Goal: Task Accomplishment & Management: Complete application form

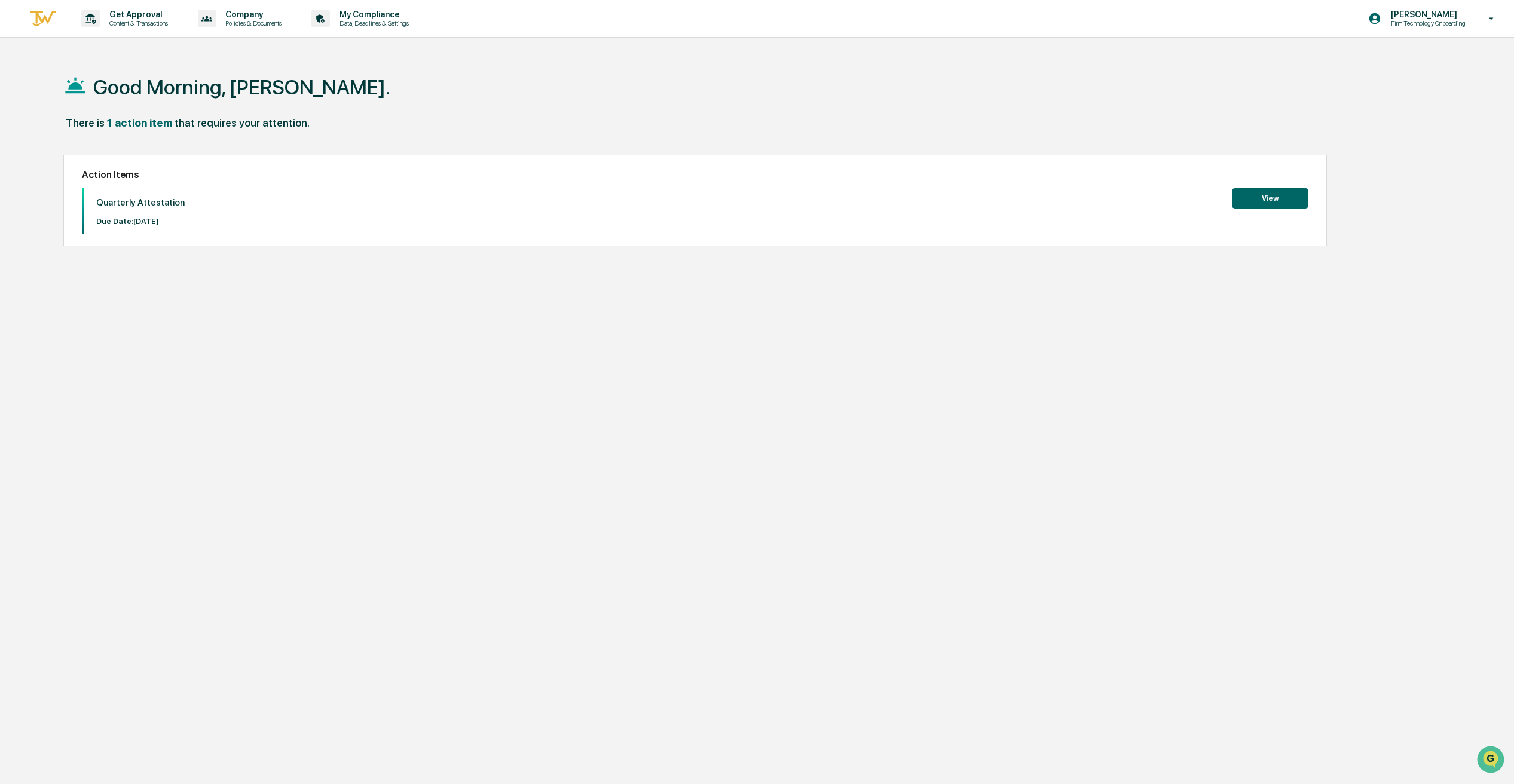
click at [1280, 200] on button "View" at bounding box center [1270, 198] width 76 height 20
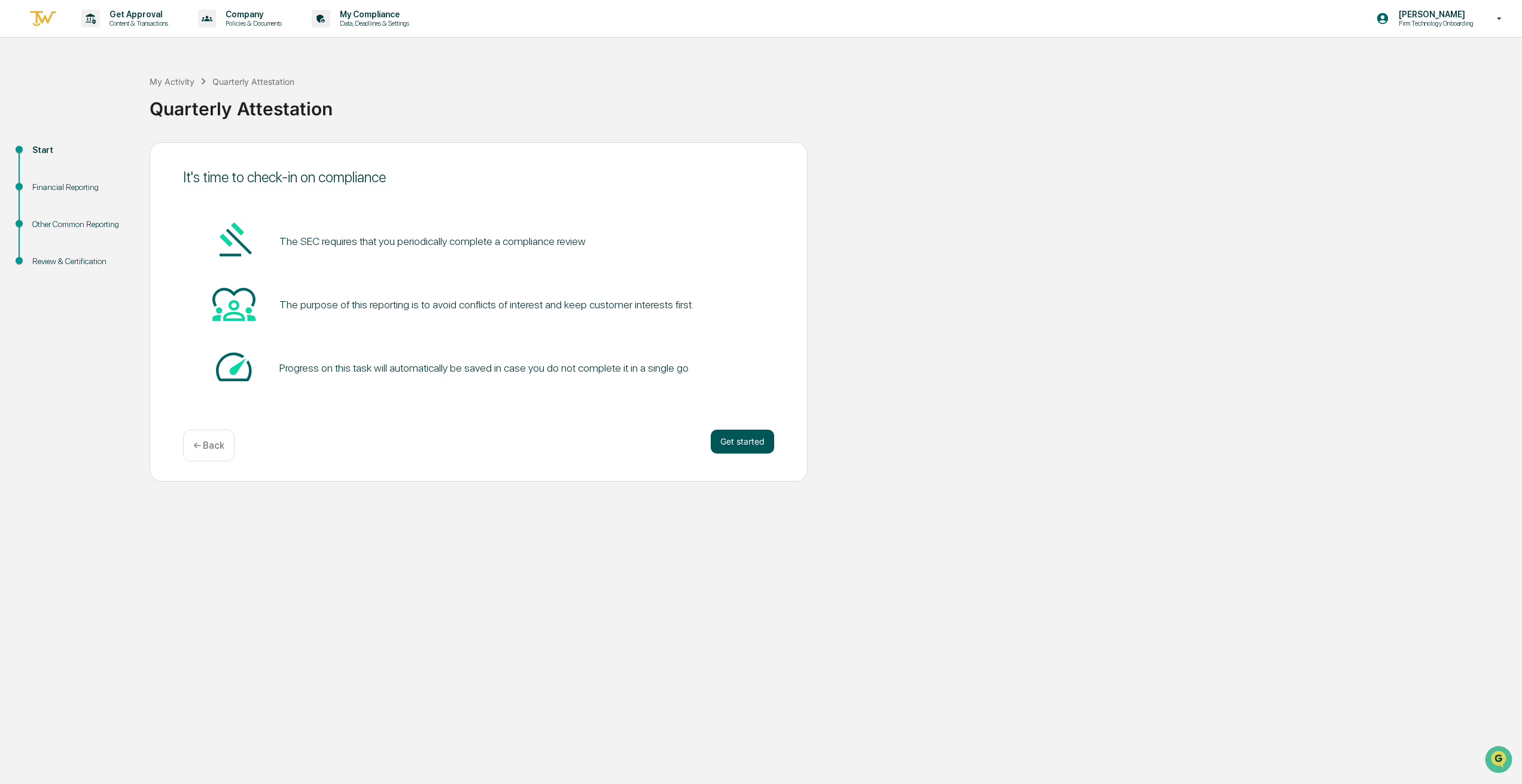
click at [738, 446] on button "Get started" at bounding box center [743, 441] width 64 height 24
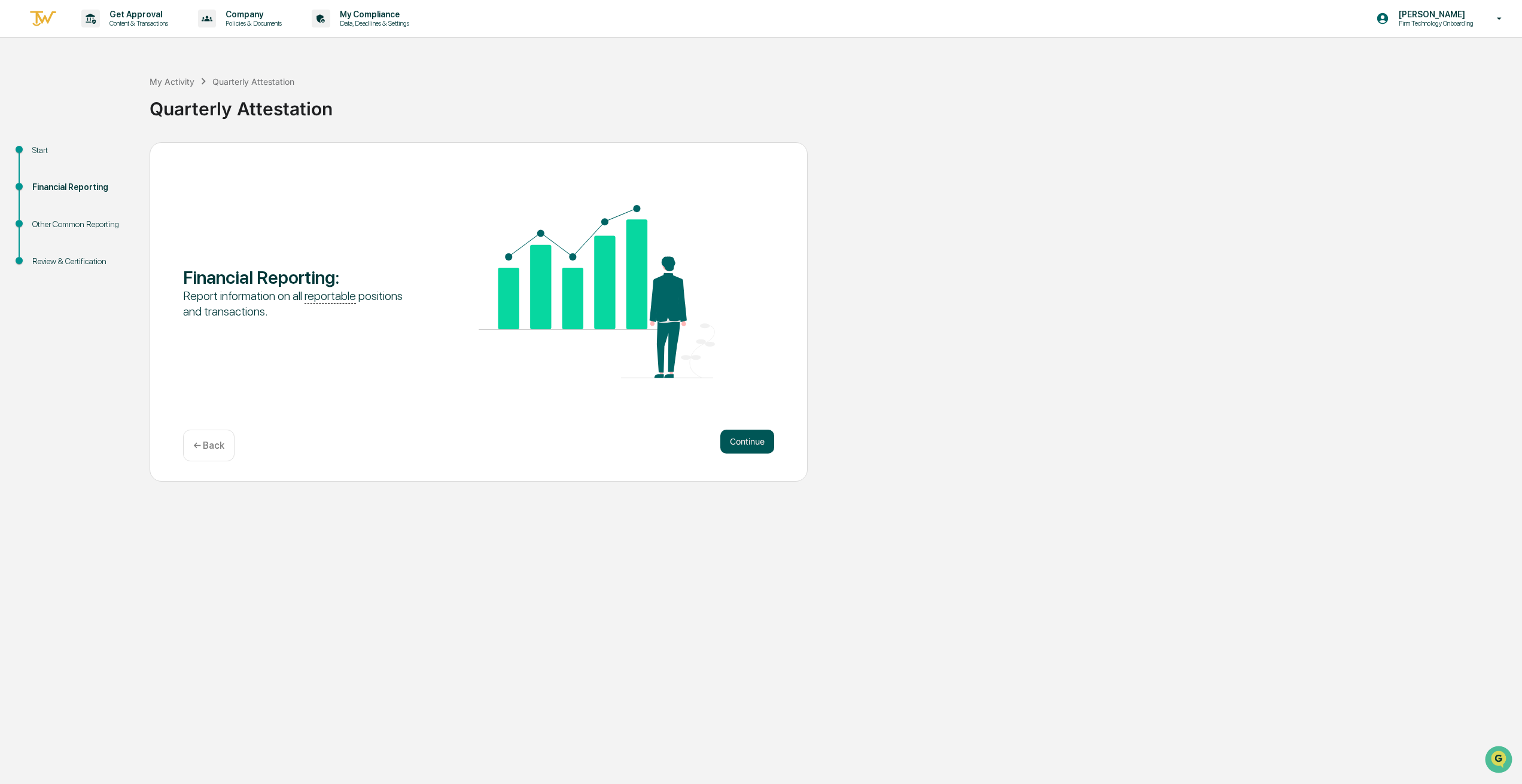
click at [750, 433] on button "Continue" at bounding box center [746, 441] width 54 height 24
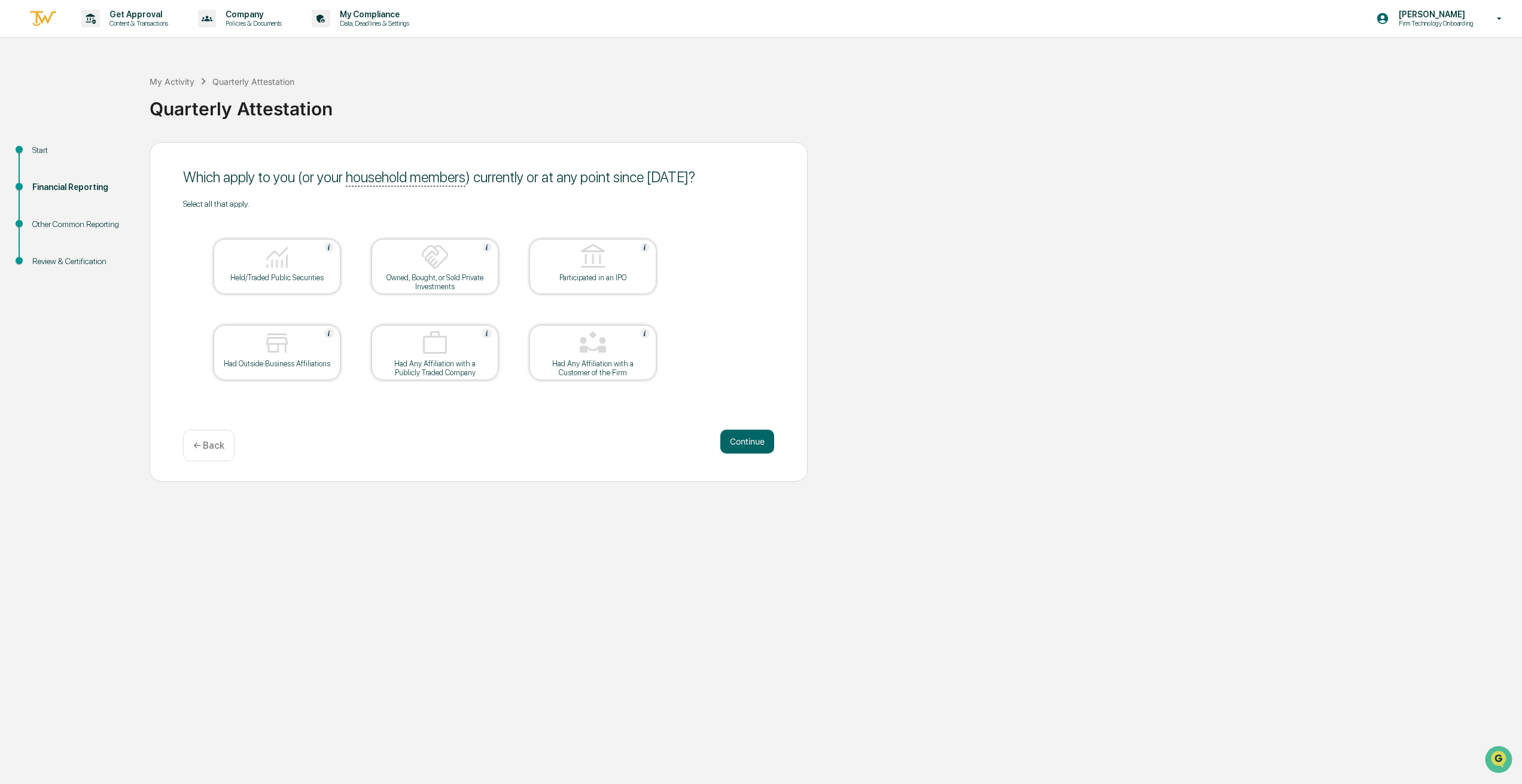
click at [388, 469] on div "Which apply to you (or your household members ) currently or at any point since…" at bounding box center [479, 312] width 658 height 339
click at [300, 285] on div "Held/Traded Public Securities" at bounding box center [277, 267] width 127 height 55
click at [402, 277] on div "Owned, Bought, or Sold Private Investments" at bounding box center [434, 282] width 107 height 18
click at [403, 268] on div at bounding box center [434, 258] width 120 height 30
click at [752, 444] on button "Continue" at bounding box center [746, 441] width 54 height 24
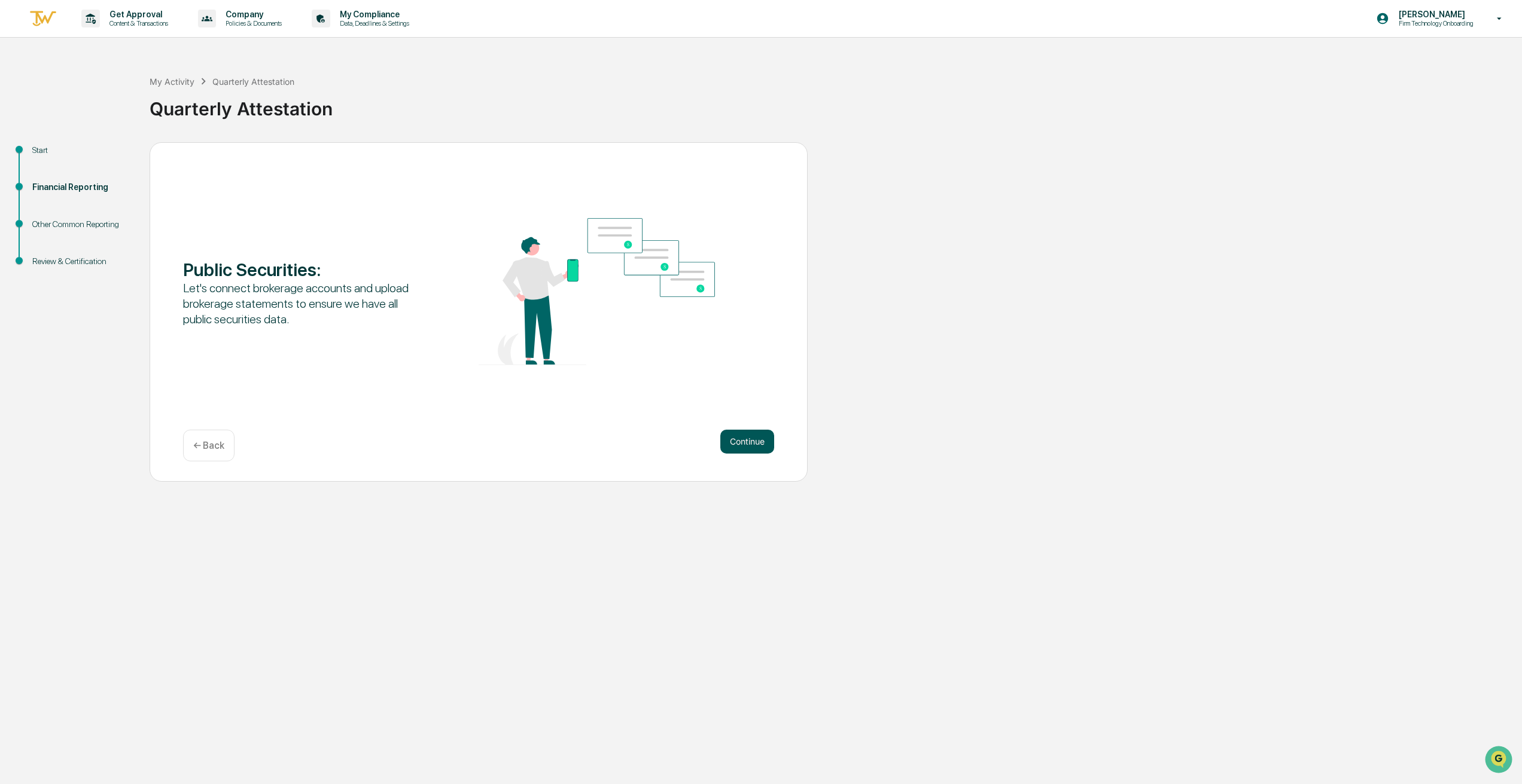
click at [750, 439] on button "Continue" at bounding box center [746, 441] width 54 height 24
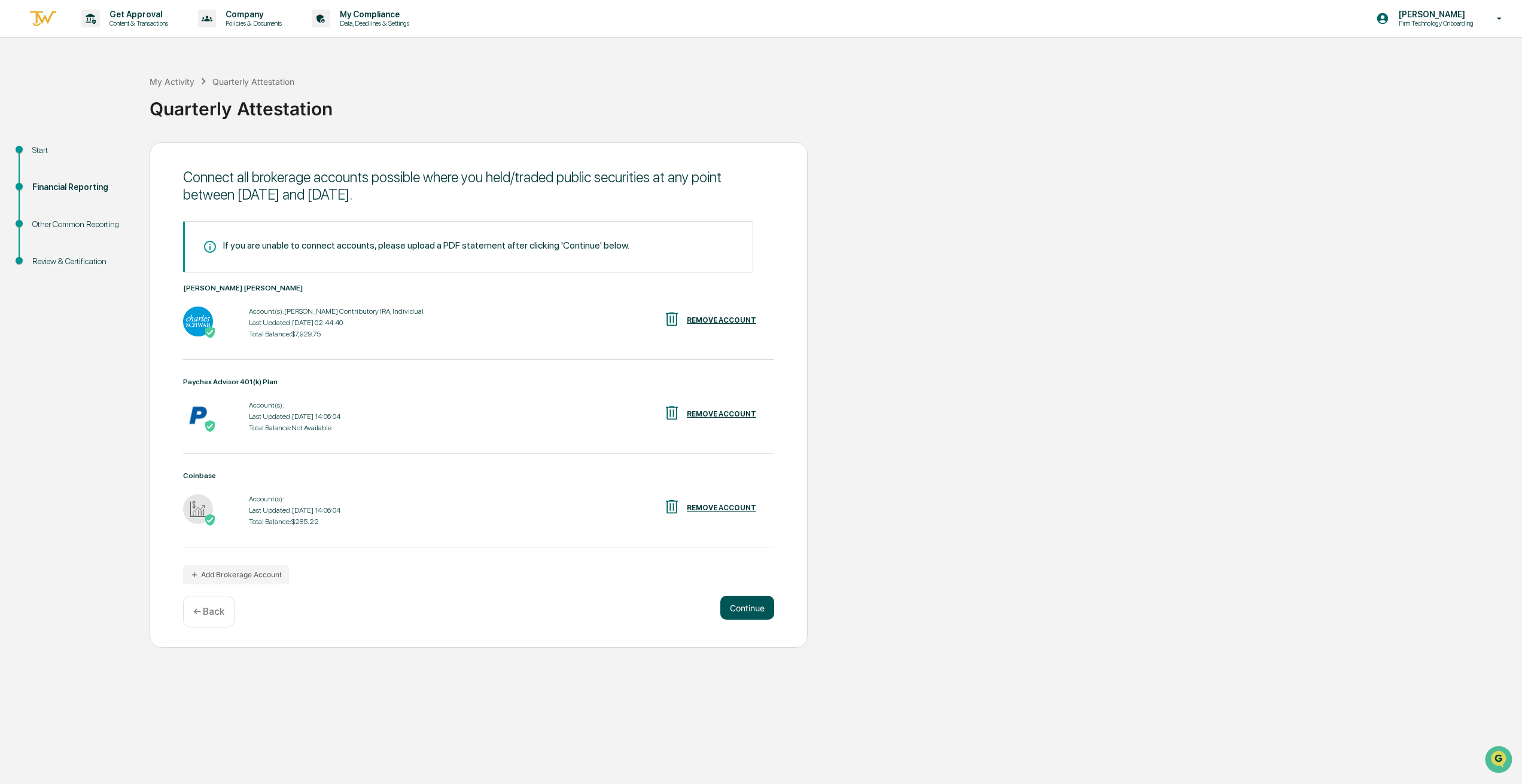
click at [744, 616] on button "Continue" at bounding box center [746, 608] width 54 height 24
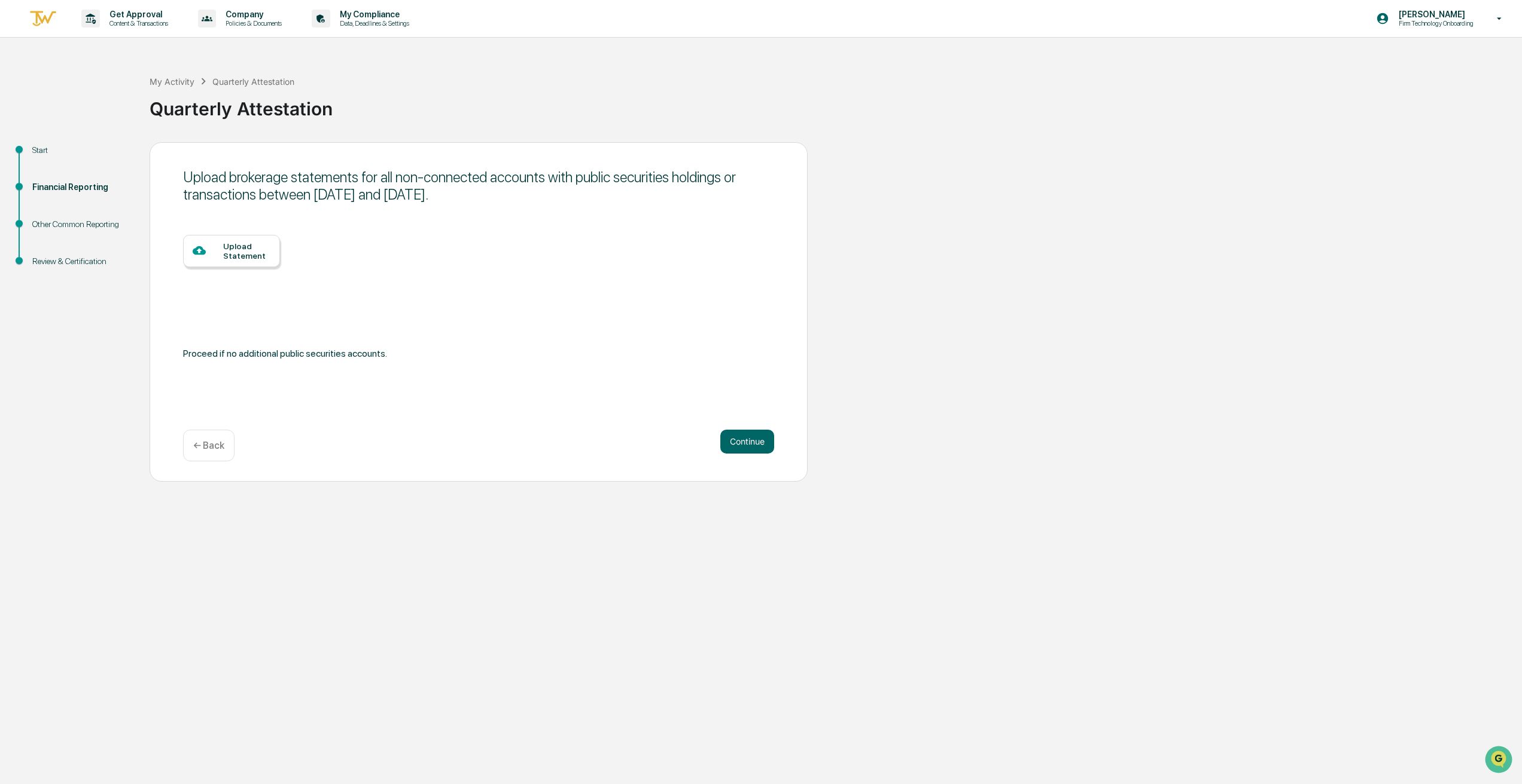
click at [1048, 363] on div "Start Financial Reporting Other Common Reporting Review & Certification Upload …" at bounding box center [761, 312] width 1510 height 339
click at [743, 440] on button "Continue" at bounding box center [746, 441] width 54 height 24
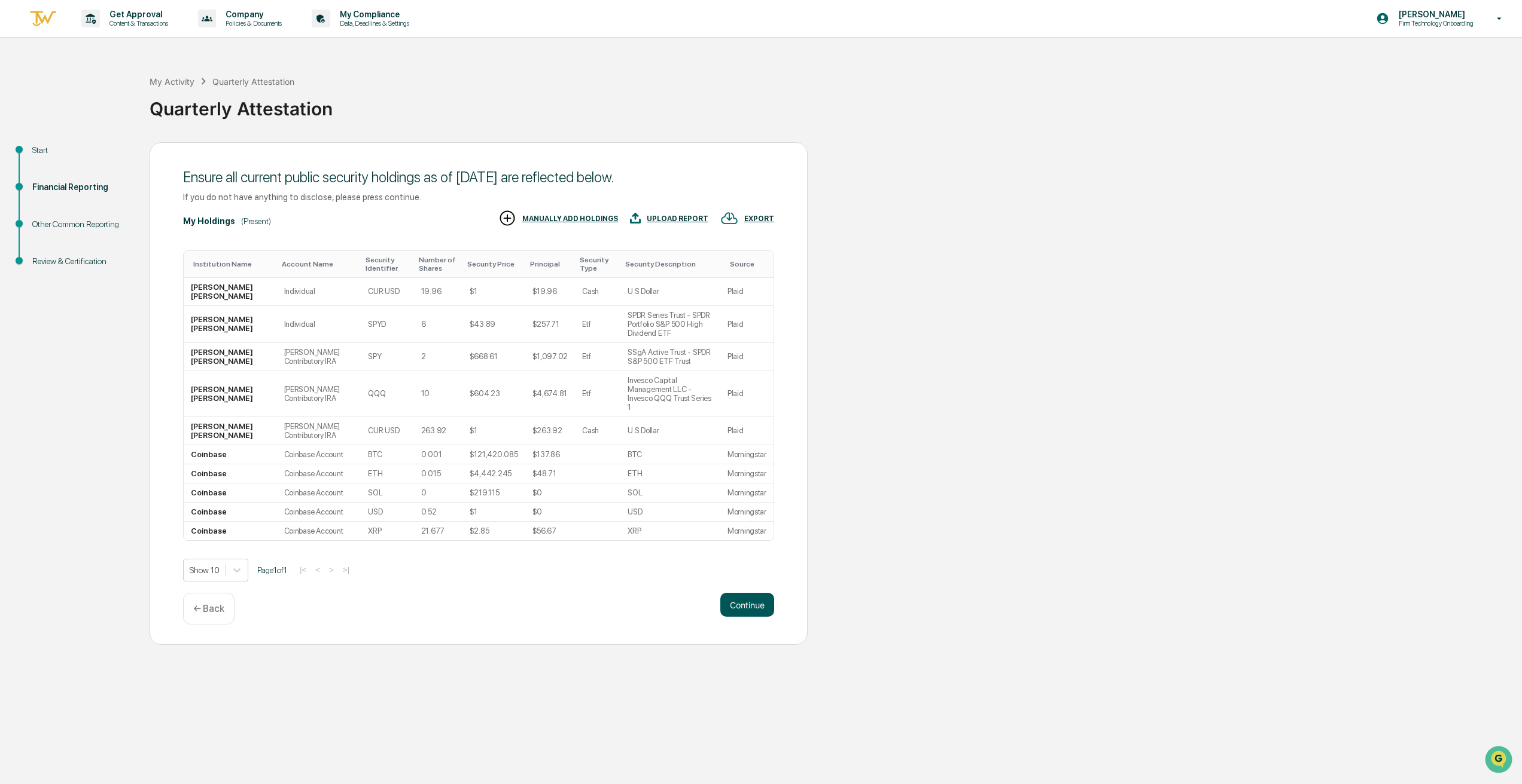
click at [722, 617] on button "Continue" at bounding box center [746, 604] width 54 height 24
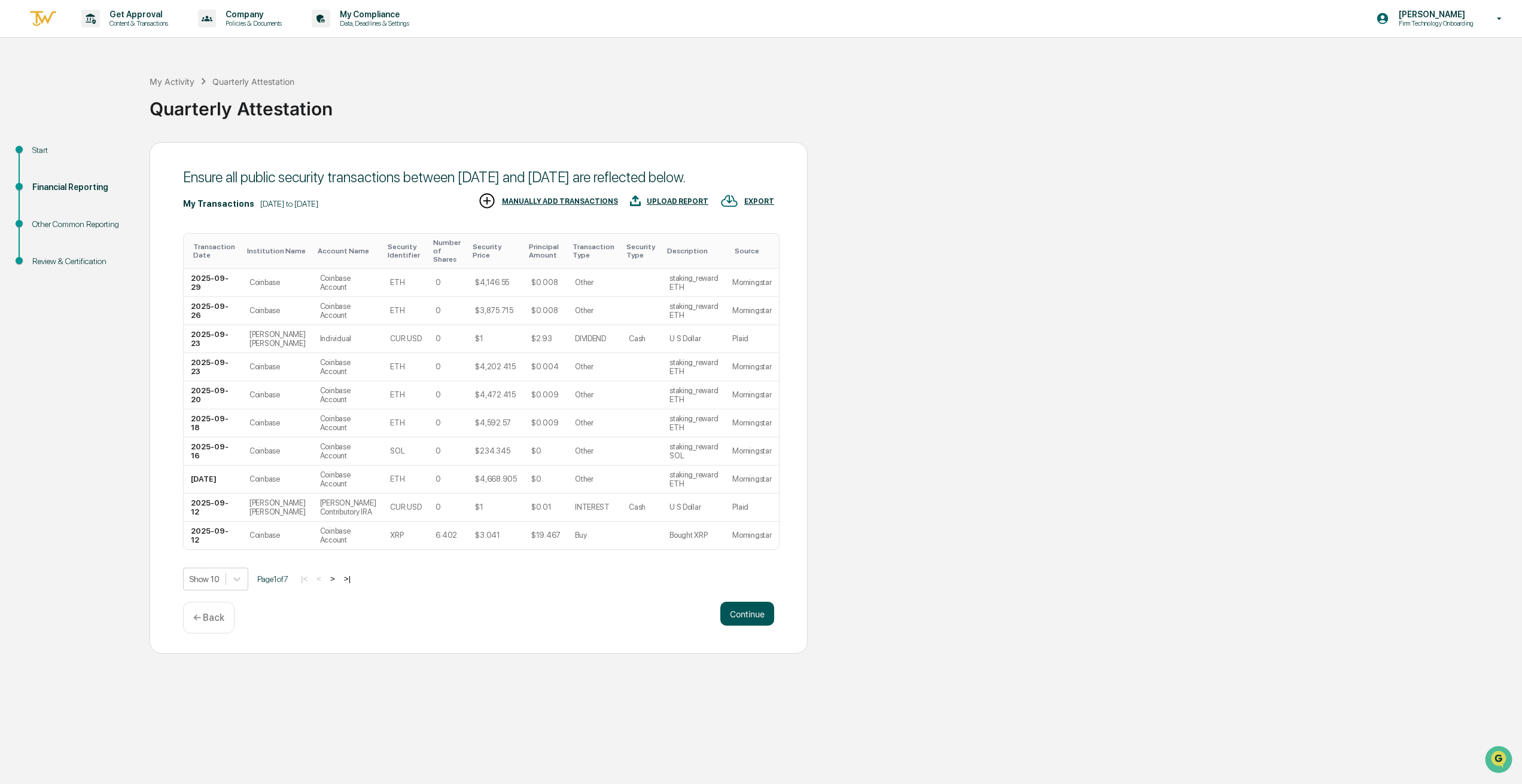
click at [745, 626] on button "Continue" at bounding box center [746, 614] width 54 height 24
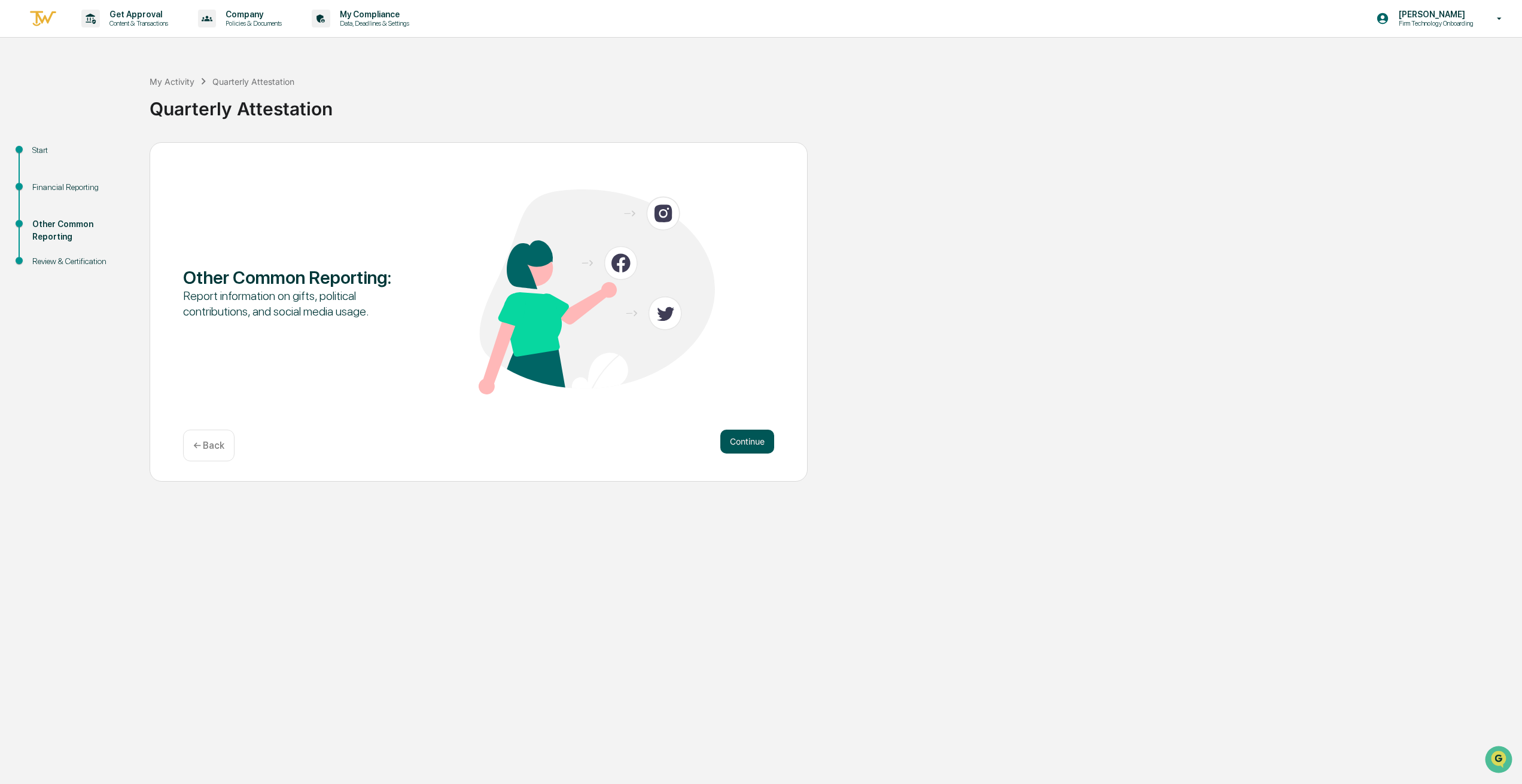
click at [742, 447] on button "Continue" at bounding box center [746, 441] width 54 height 24
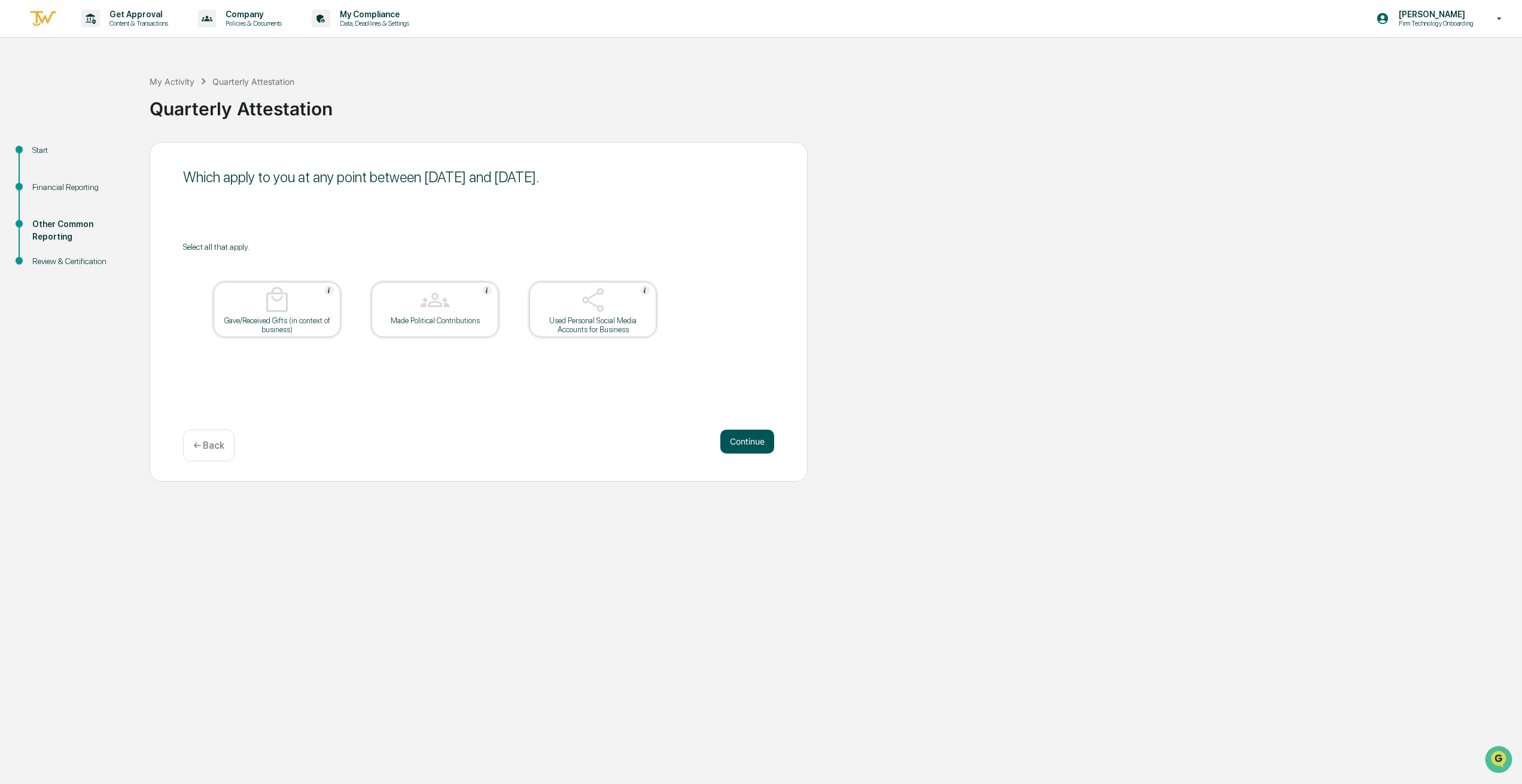
click at [747, 439] on button "Continue" at bounding box center [746, 441] width 54 height 24
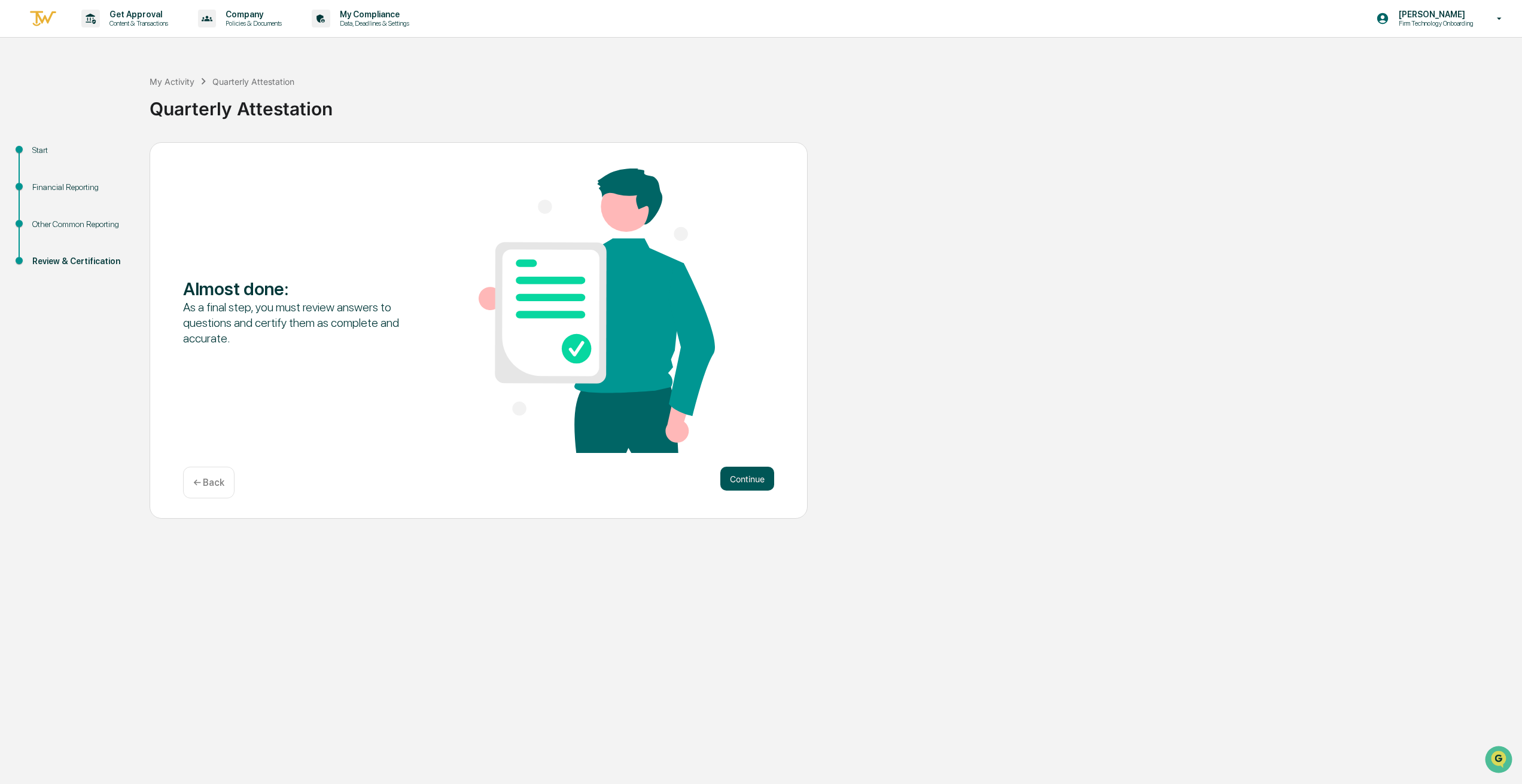
click at [733, 479] on button "Continue" at bounding box center [746, 478] width 54 height 24
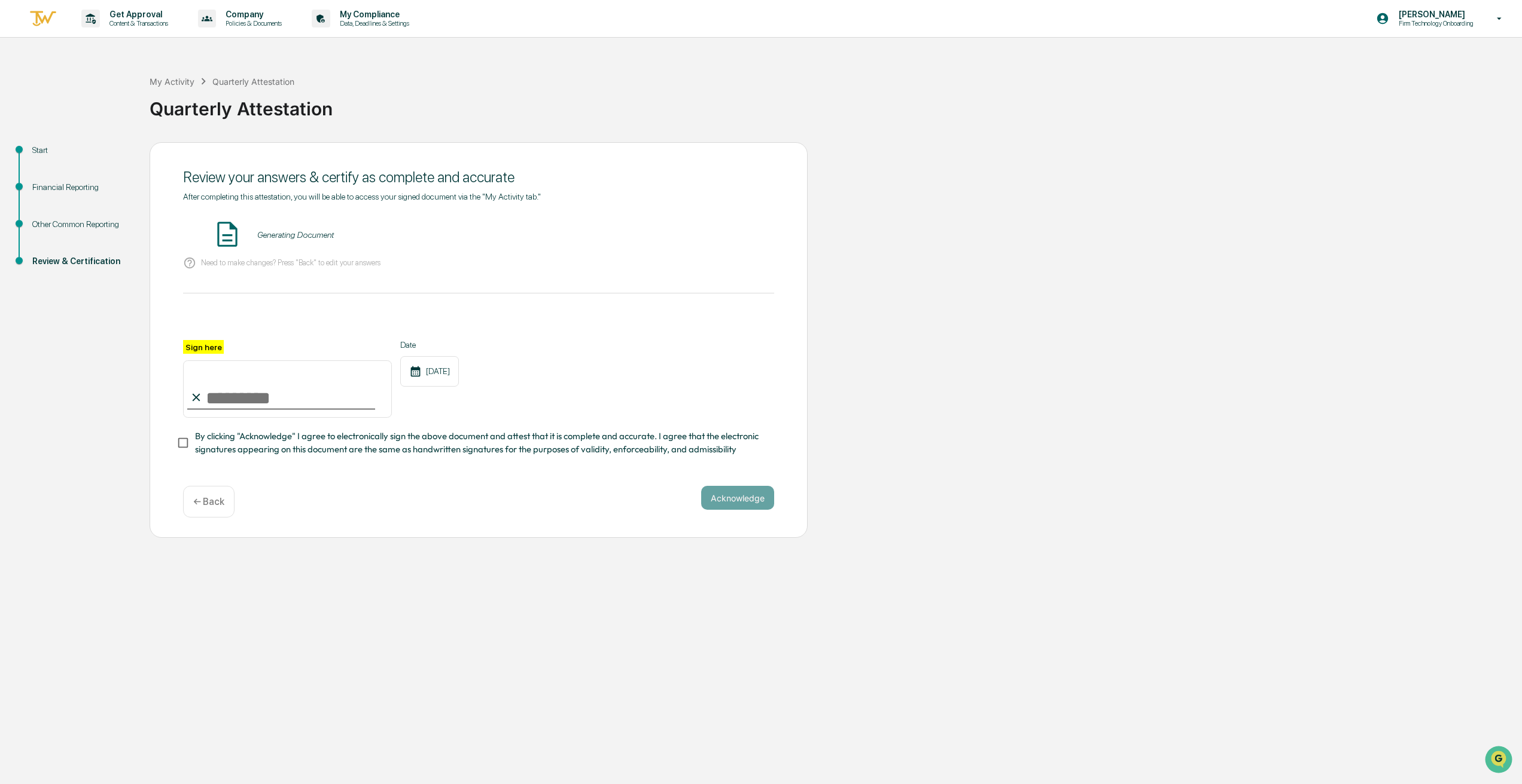
click at [275, 400] on input "Sign here" at bounding box center [287, 389] width 209 height 58
type input "**********"
click at [750, 499] on button "Acknowledge" at bounding box center [738, 498] width 73 height 24
click at [730, 520] on button "Acknowledge" at bounding box center [738, 512] width 73 height 24
click at [713, 244] on button "VIEW" at bounding box center [706, 235] width 78 height 20
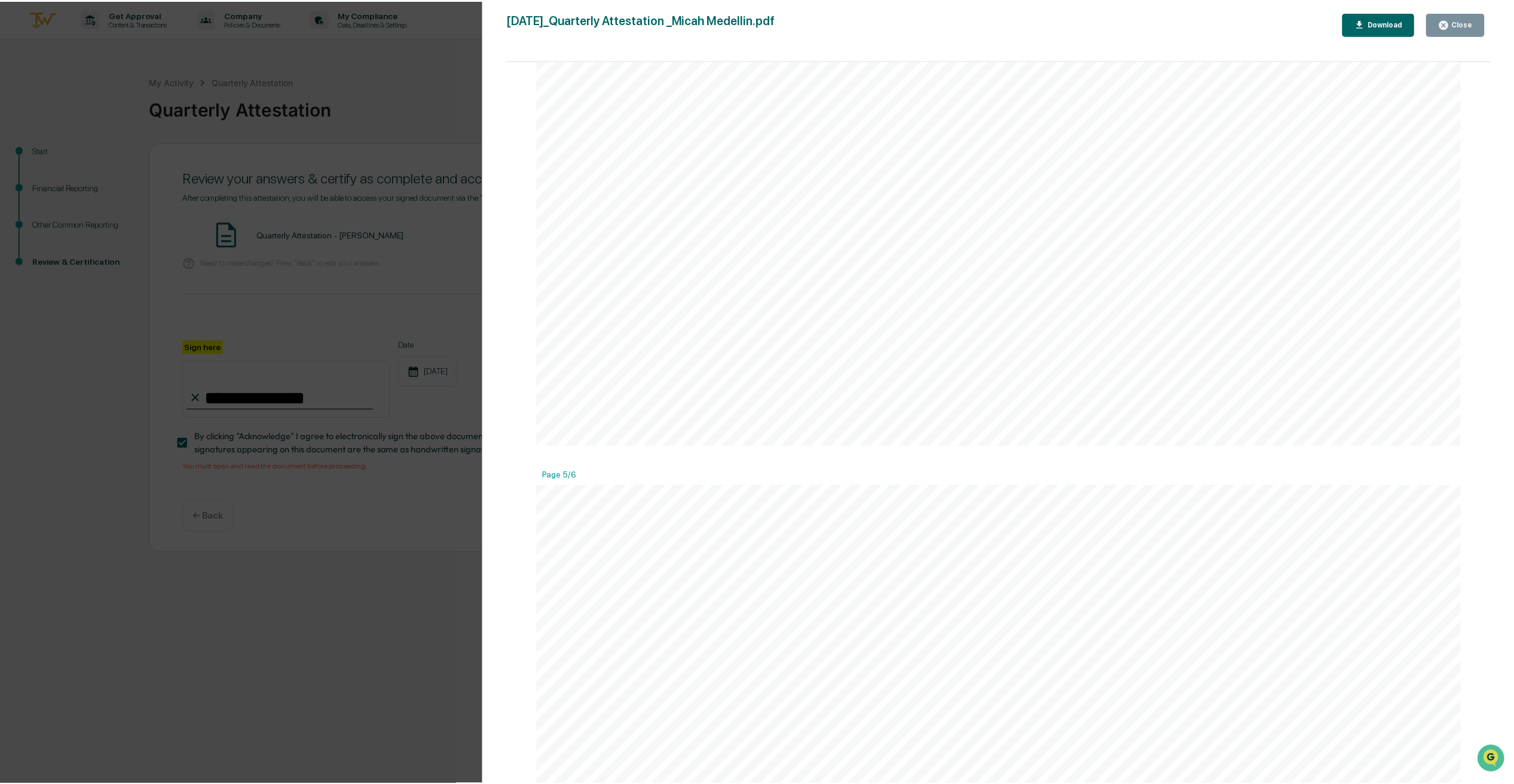
scroll to position [7384, 0]
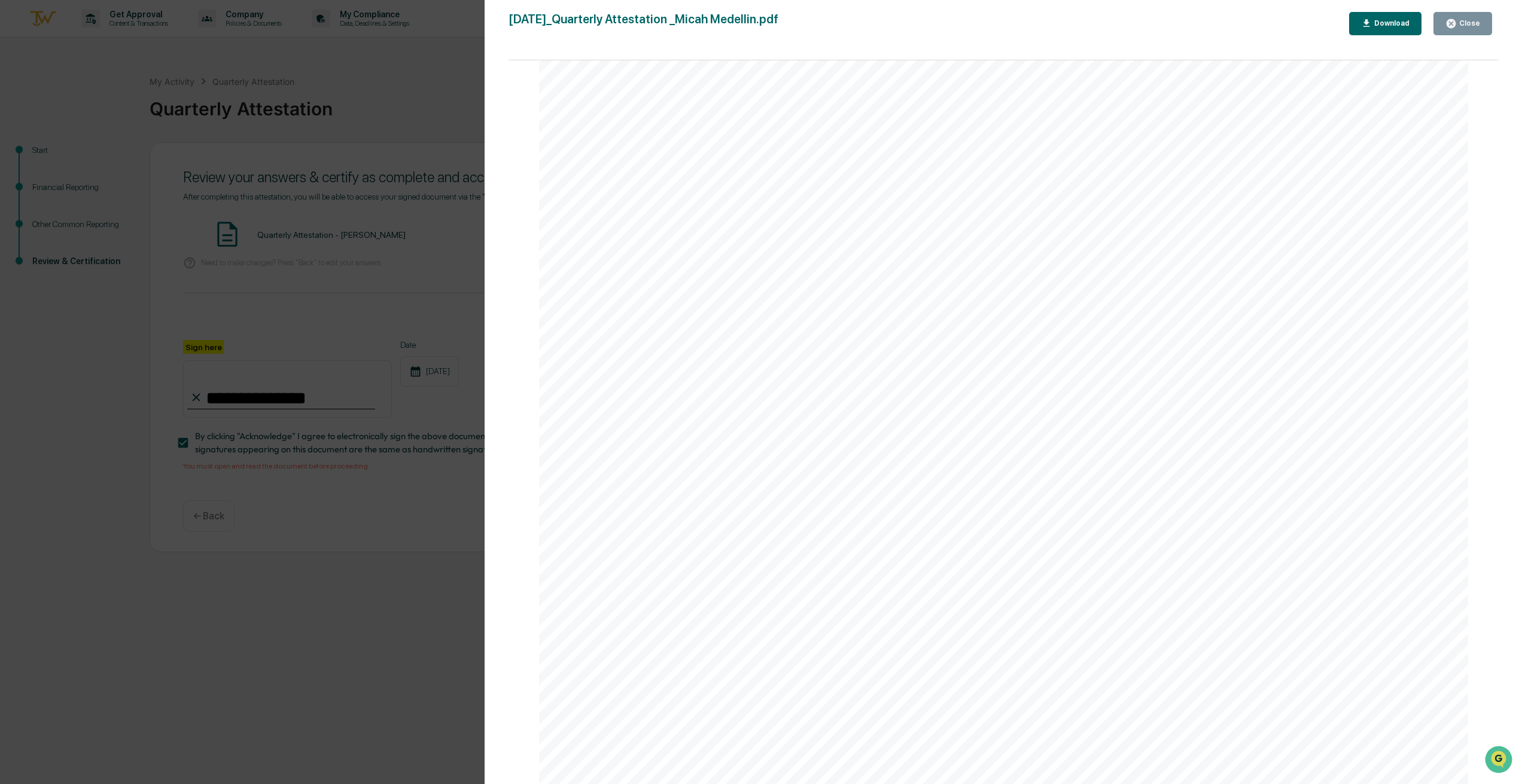
drag, startPoint x: 494, startPoint y: 474, endPoint x: 485, endPoint y: 471, distance: 9.5
click at [493, 473] on div "Version History [DATE] 03:03 PM [PERSON_NAME] [DATE]_Quarterly Attestation _Mic…" at bounding box center [1003, 404] width 1037 height 808
click at [393, 450] on div "Version History [DATE] 03:03 PM [PERSON_NAME] [DATE]_Quarterly Attestation _Mic…" at bounding box center [761, 392] width 1522 height 784
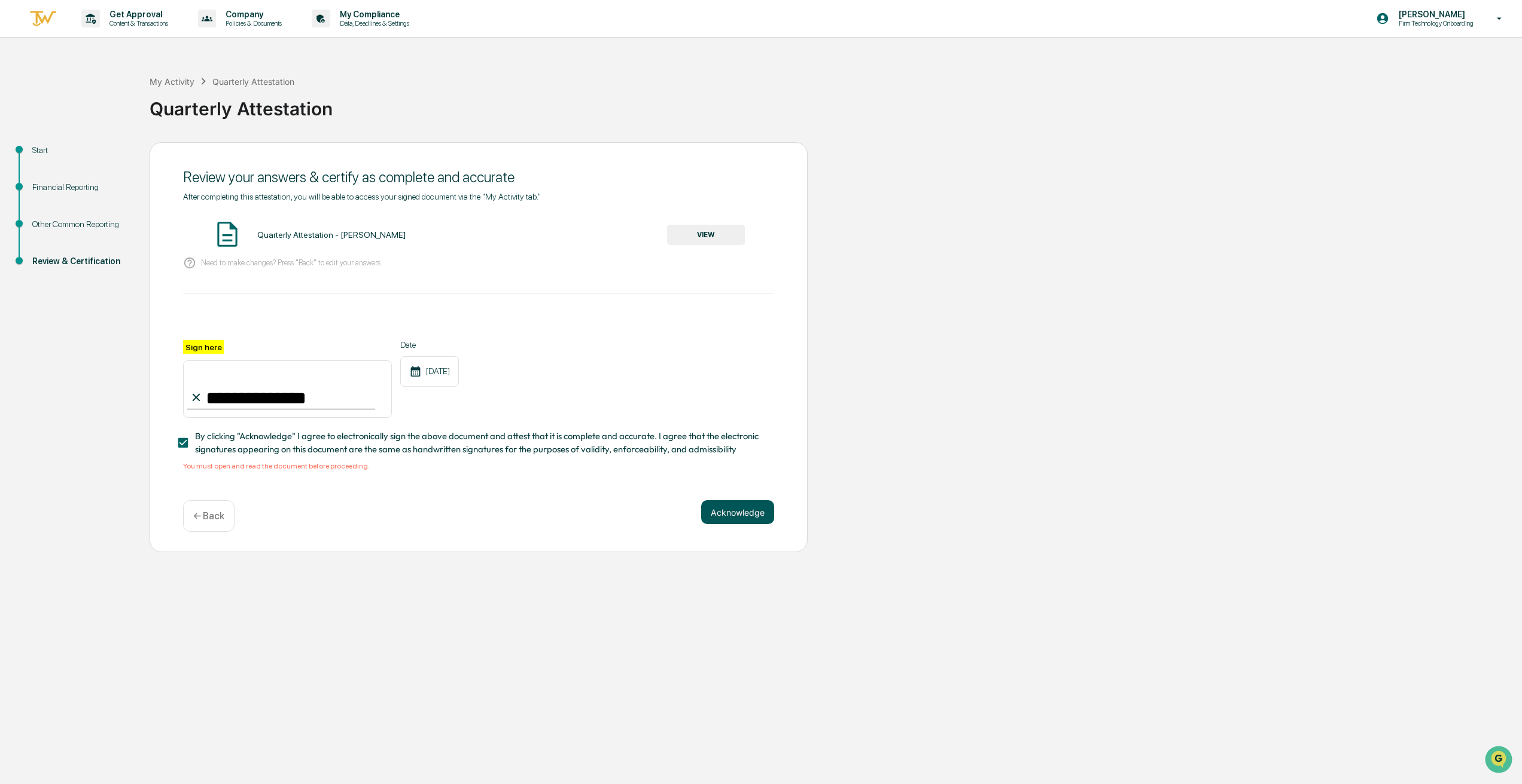
click at [744, 514] on button "Acknowledge" at bounding box center [738, 512] width 73 height 24
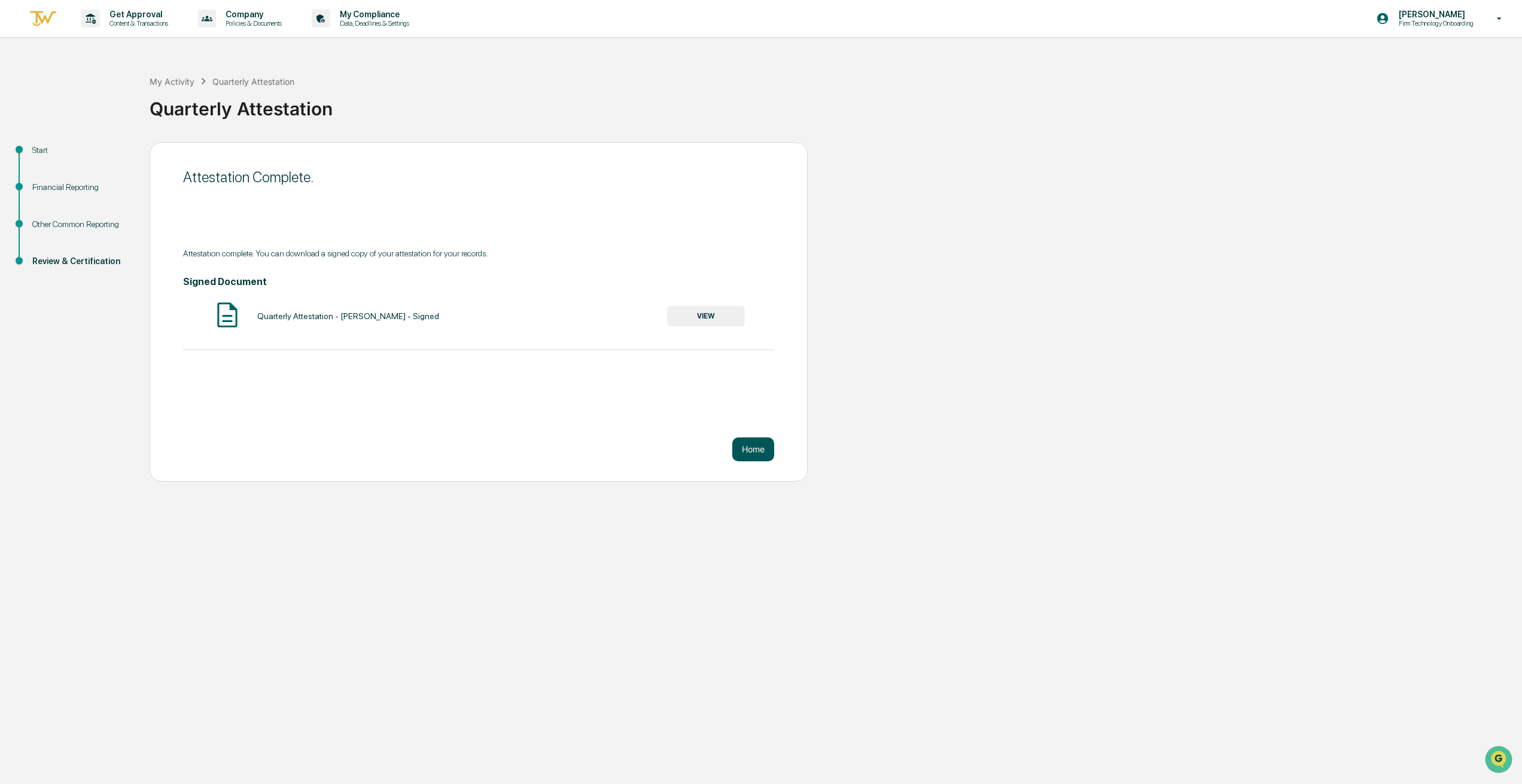
click at [752, 439] on button "Home" at bounding box center [753, 449] width 42 height 24
